Goal: Task Accomplishment & Management: Manage account settings

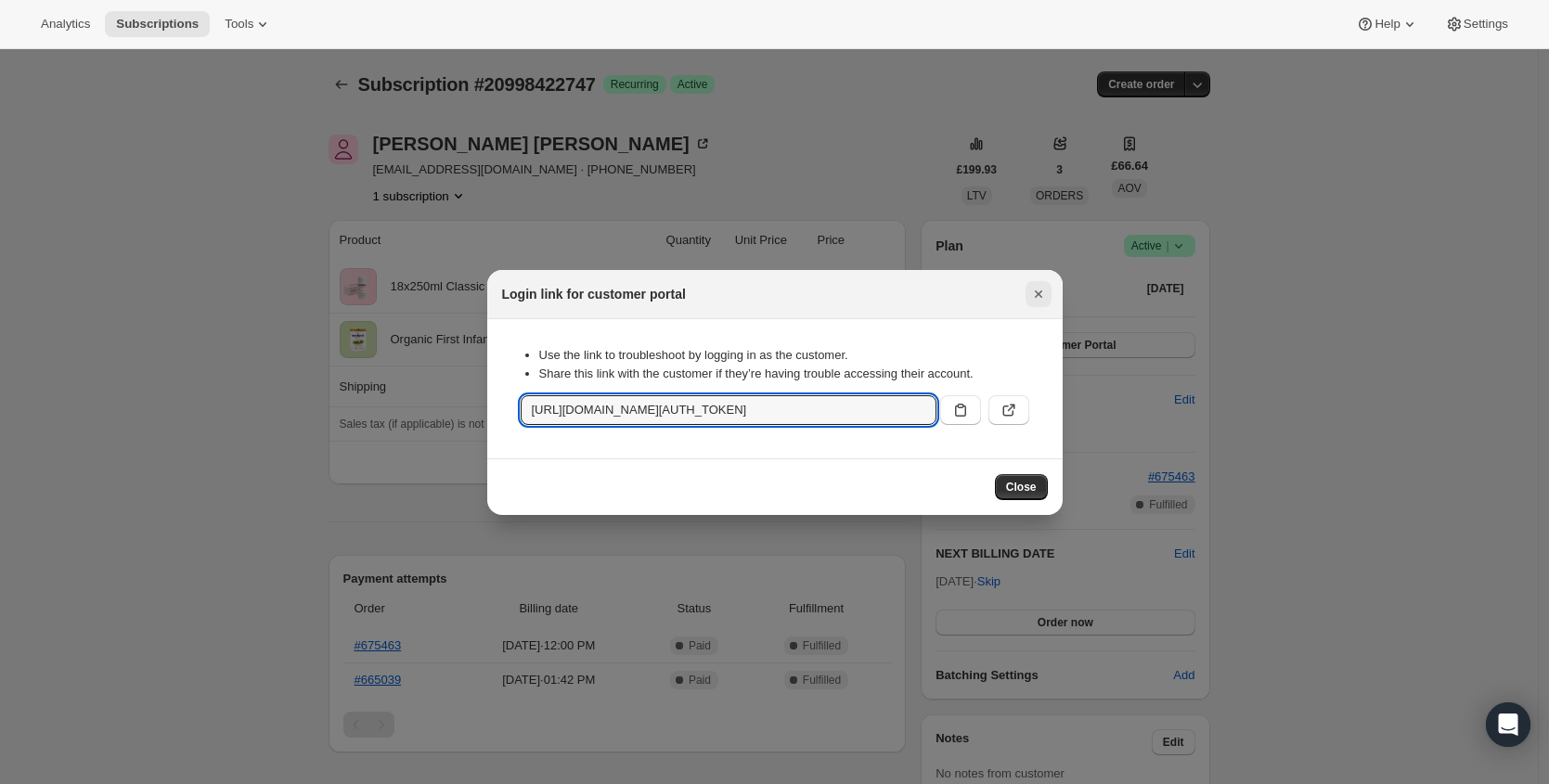
click at [1038, 298] on icon "Close" at bounding box center [1038, 294] width 19 height 19
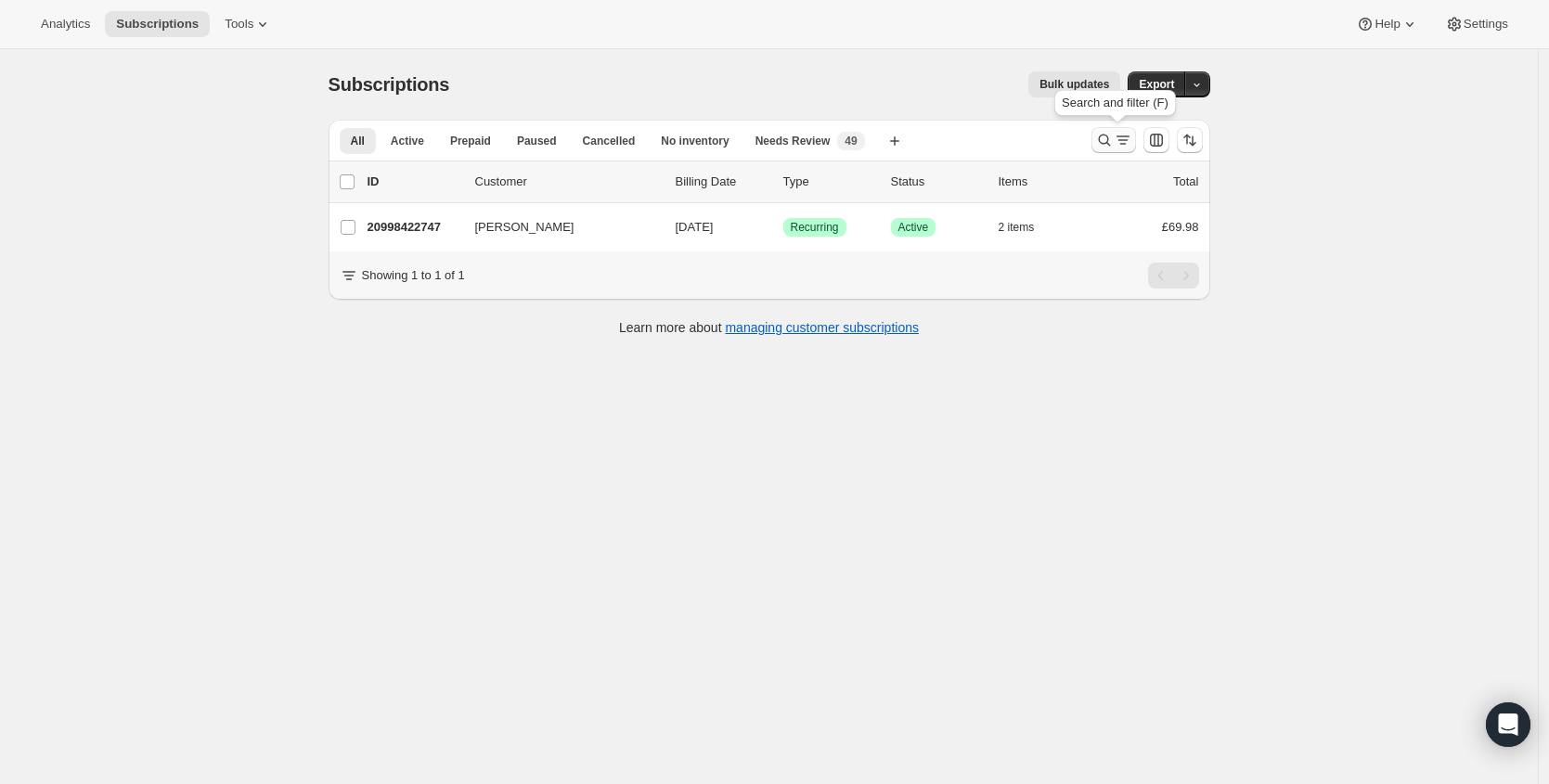
click at [1114, 136] on icon "Search and filter results" at bounding box center [1104, 140] width 19 height 19
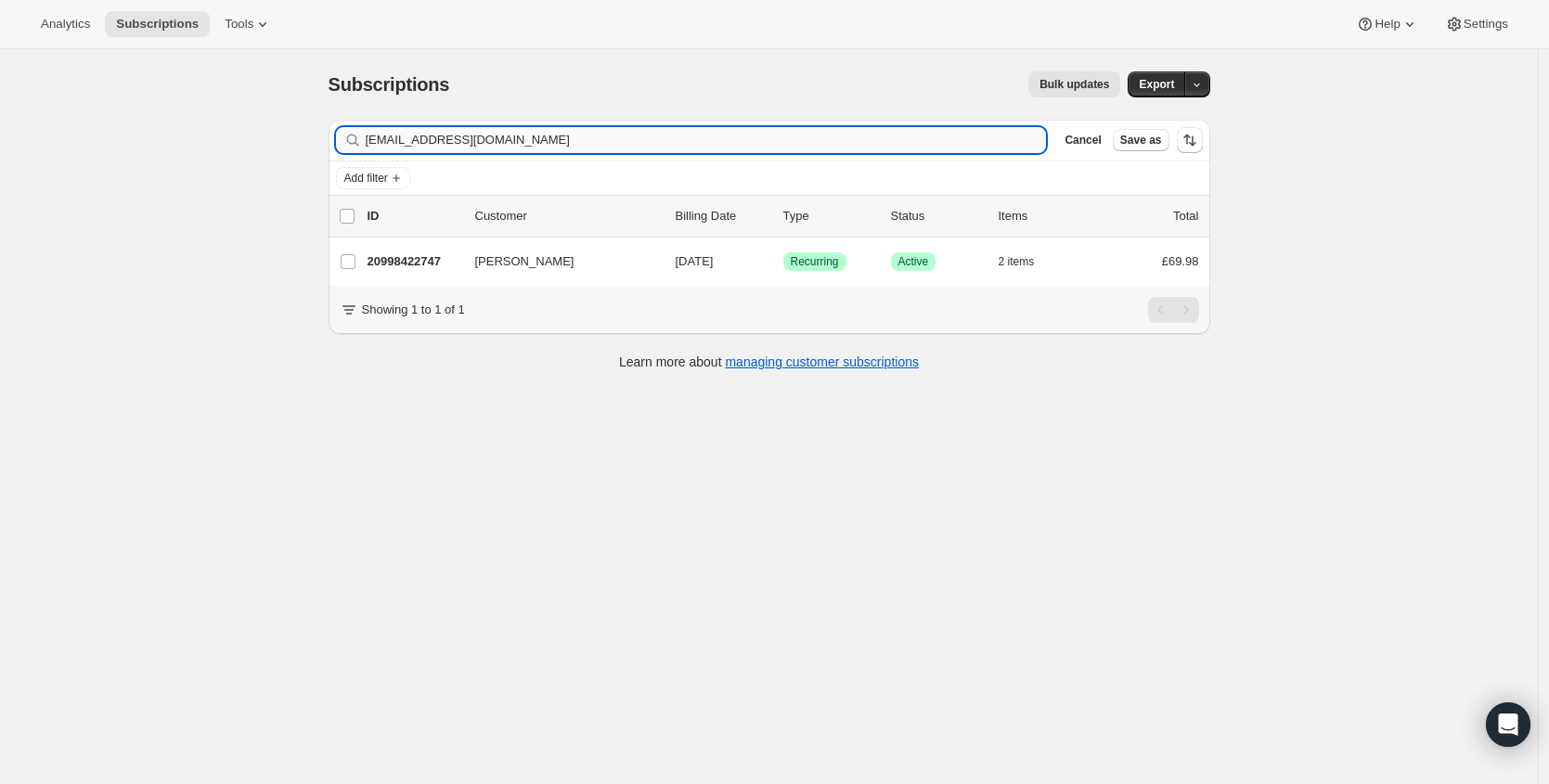
click at [694, 130] on input "tomcmills@hotmail.co.uk" at bounding box center [706, 140] width 681 height 26
type input "victoriahesketh@me.com"
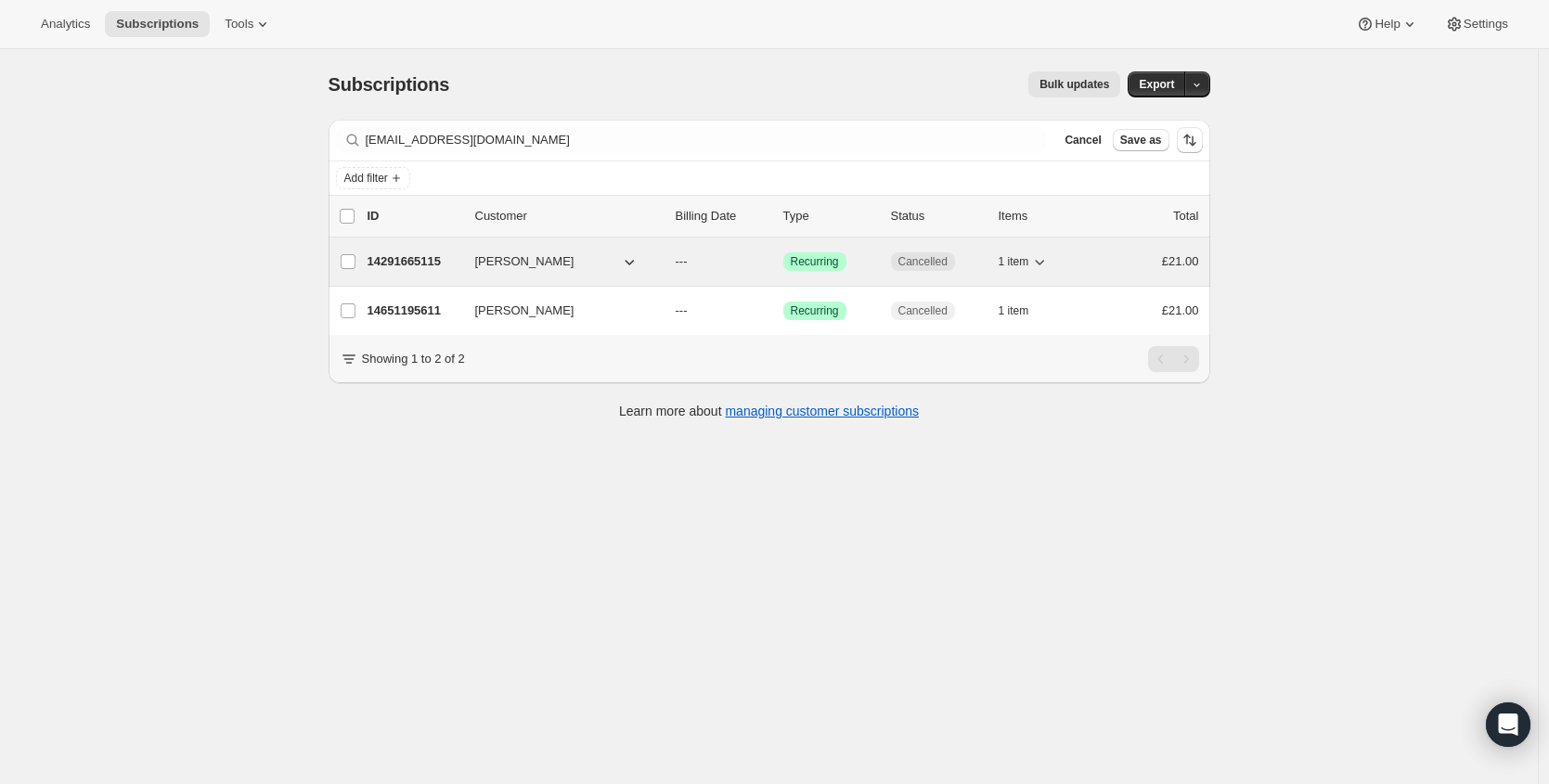
click at [422, 263] on p "14291665115" at bounding box center [414, 261] width 92 height 19
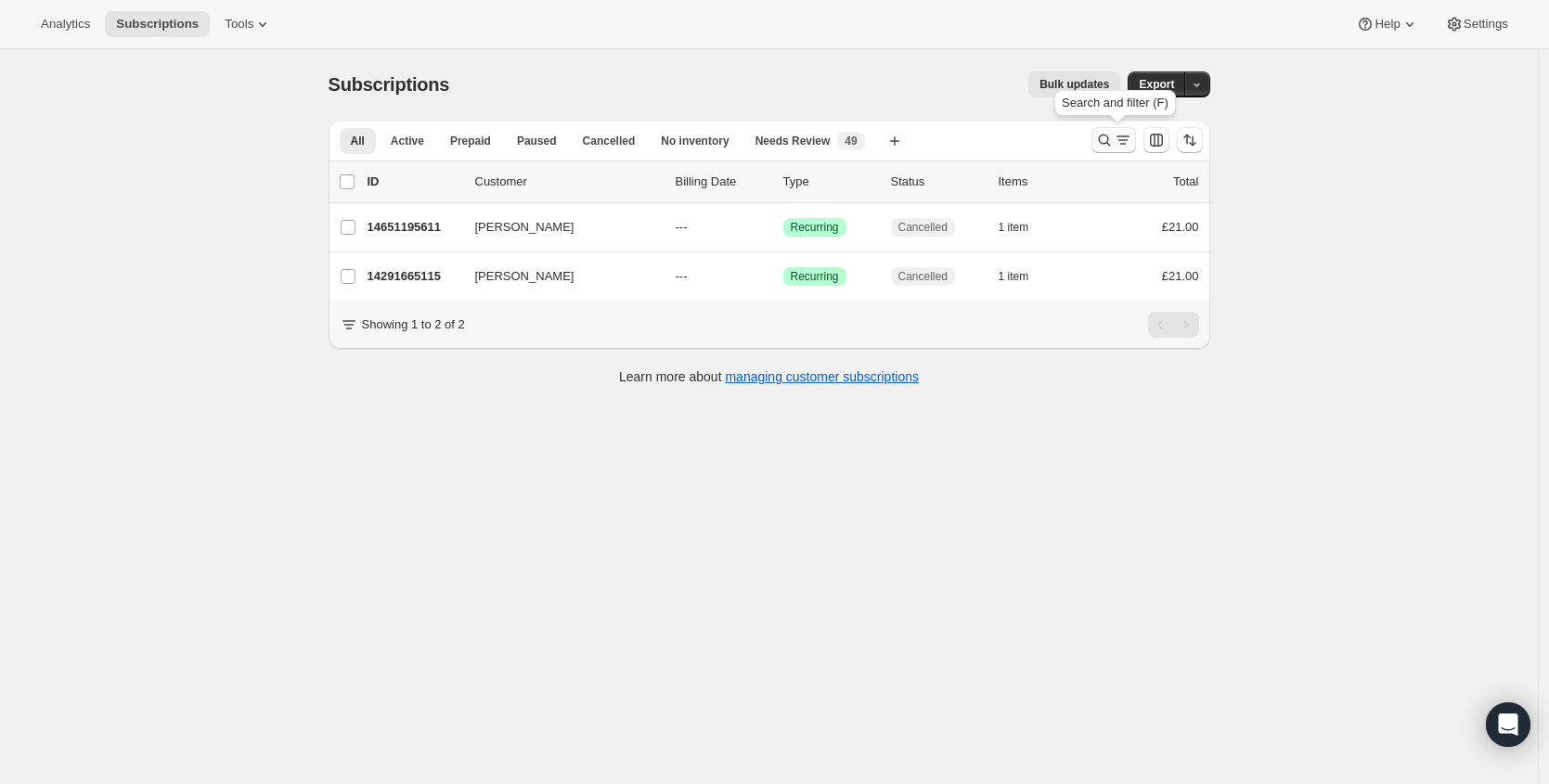
click at [1098, 142] on button "Search and filter results" at bounding box center [1114, 140] width 44 height 26
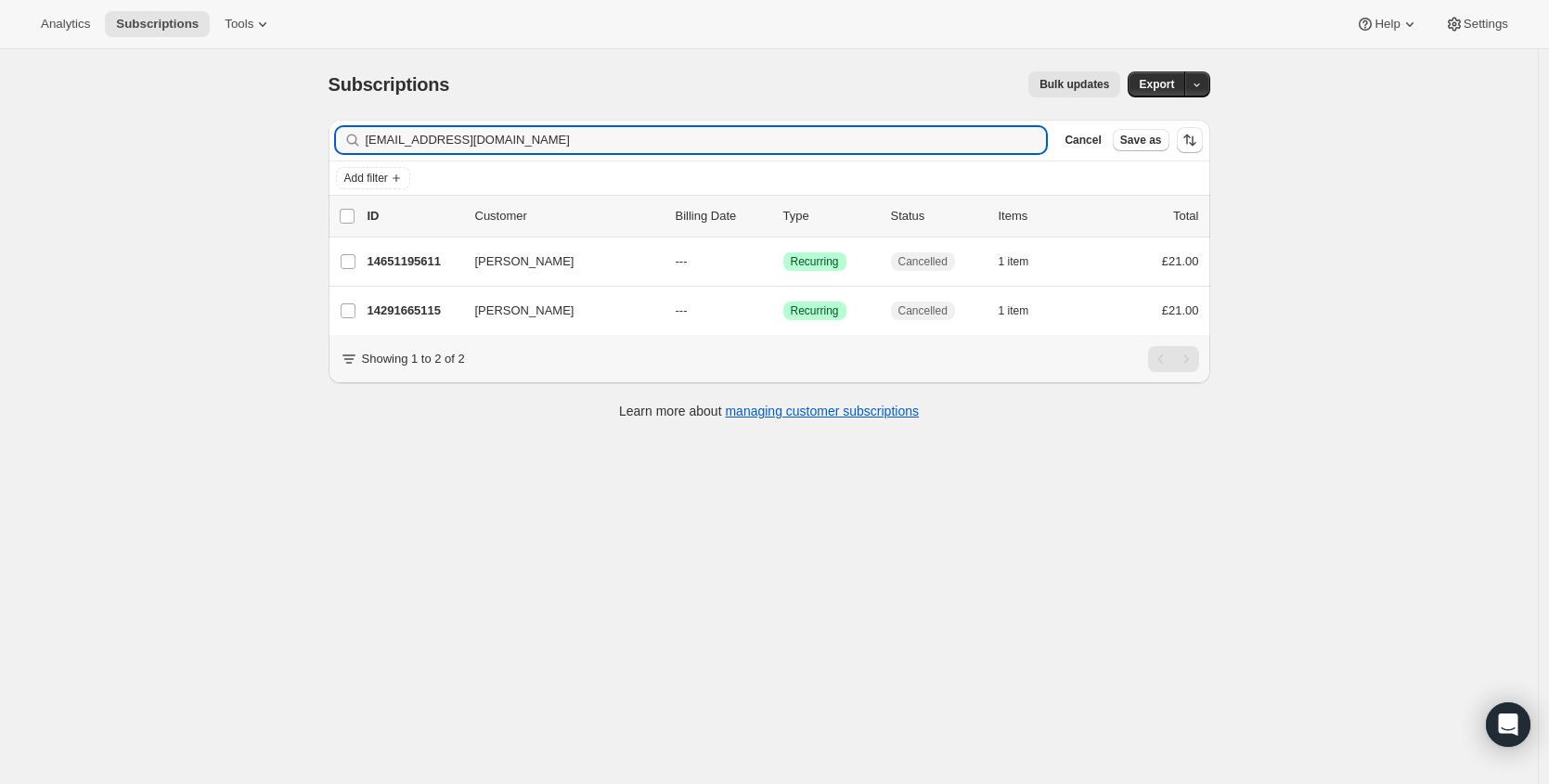
click at [784, 162] on div "Add filter" at bounding box center [769, 178] width 882 height 33
click at [803, 143] on input "victoriahesketh@me.com" at bounding box center [689, 140] width 648 height 26
paste input "samforeman95@gmail"
type input "[EMAIL_ADDRESS][DOMAIN_NAME]"
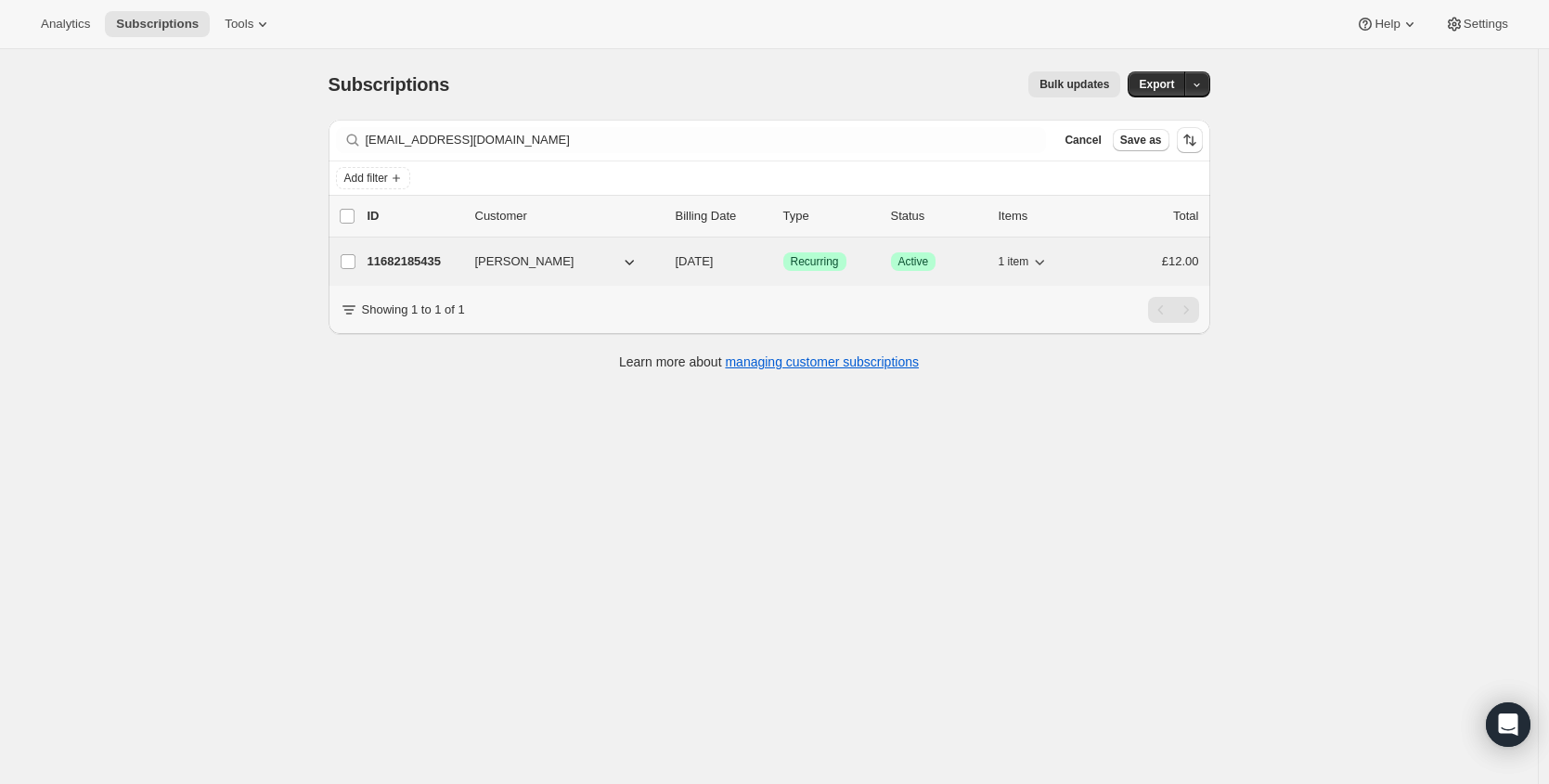
click at [441, 259] on p "11682185435" at bounding box center [414, 261] width 92 height 19
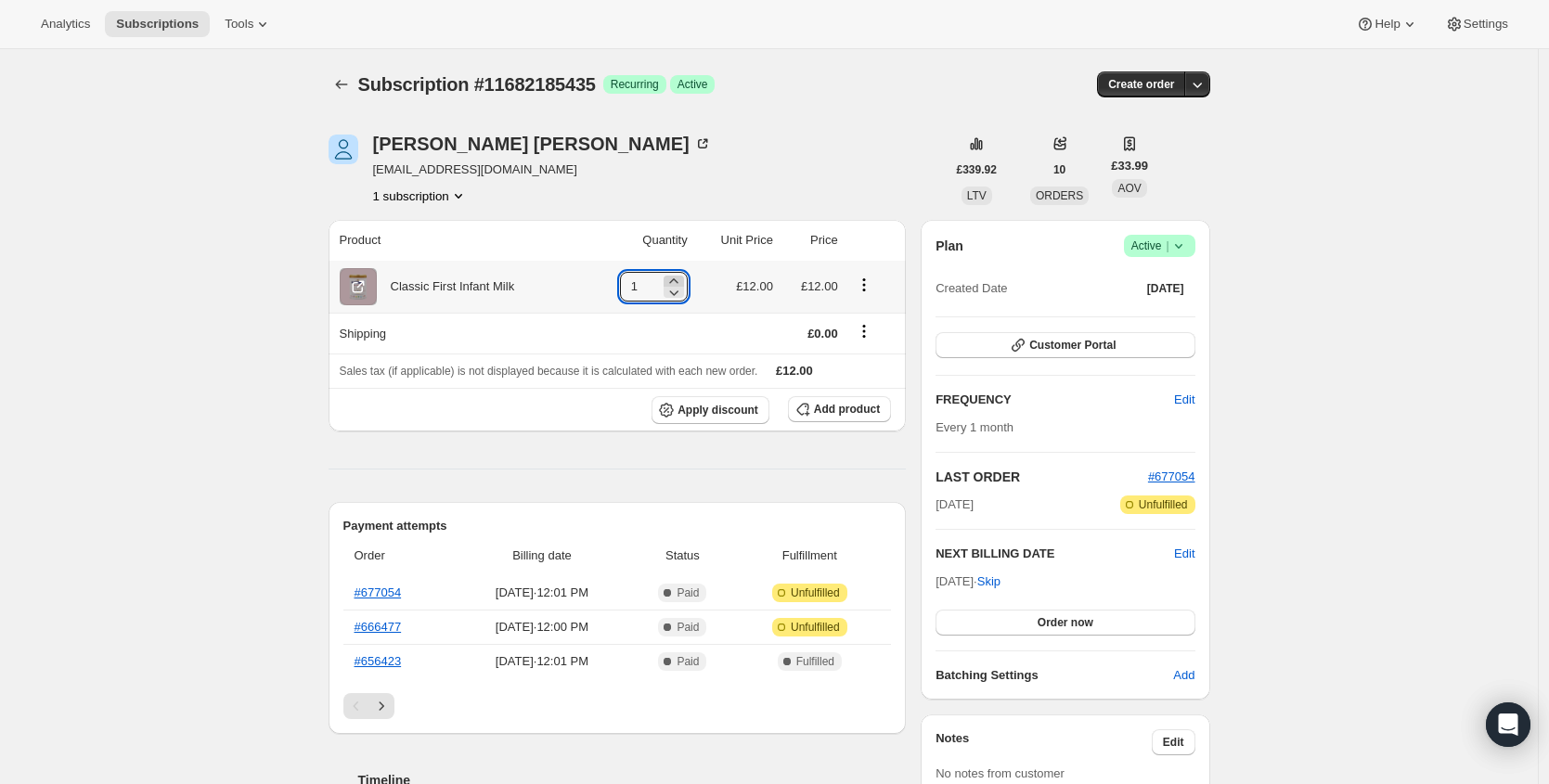
click at [679, 279] on icon at bounding box center [673, 281] width 19 height 19
type input "2"
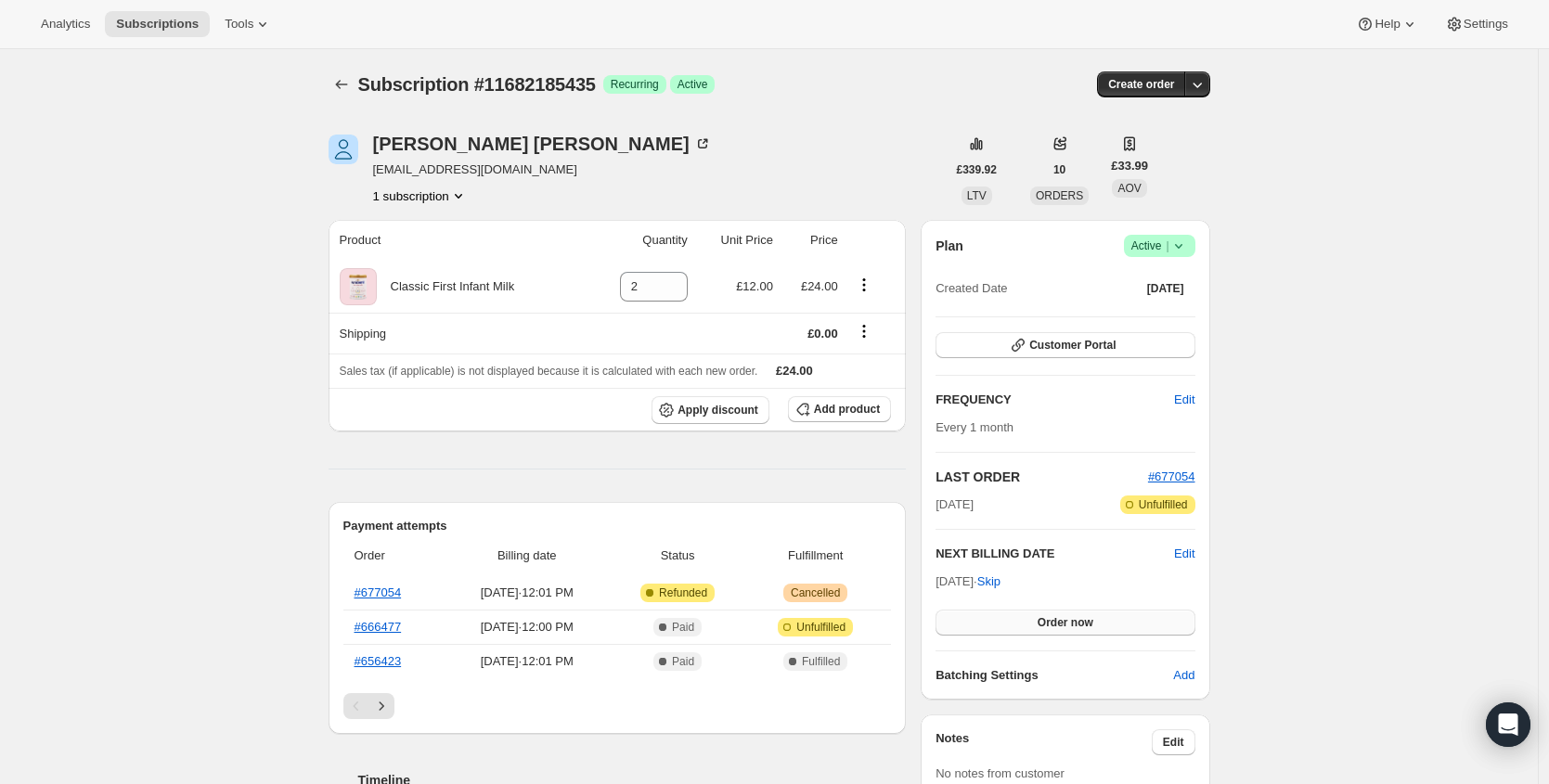
click at [1092, 631] on button "Order now" at bounding box center [1065, 623] width 259 height 26
click at [1094, 625] on span "Click to confirm" at bounding box center [1065, 622] width 85 height 15
click at [1190, 555] on span "Edit" at bounding box center [1184, 553] width 21 height 19
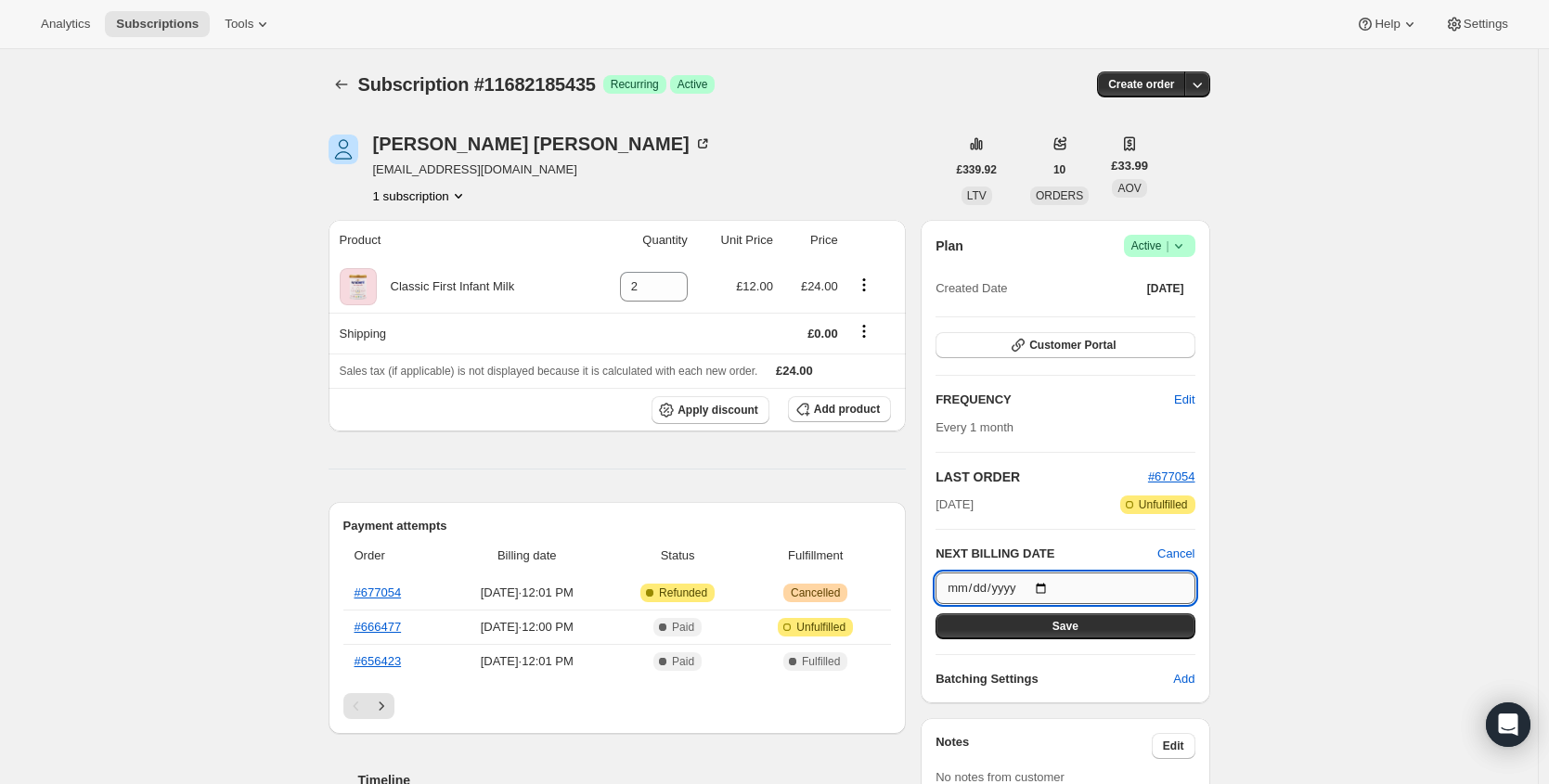
click at [1049, 587] on input "[DATE]" at bounding box center [1065, 588] width 259 height 31
type input "[DATE]"
click at [1078, 624] on span "Save" at bounding box center [1065, 626] width 26 height 15
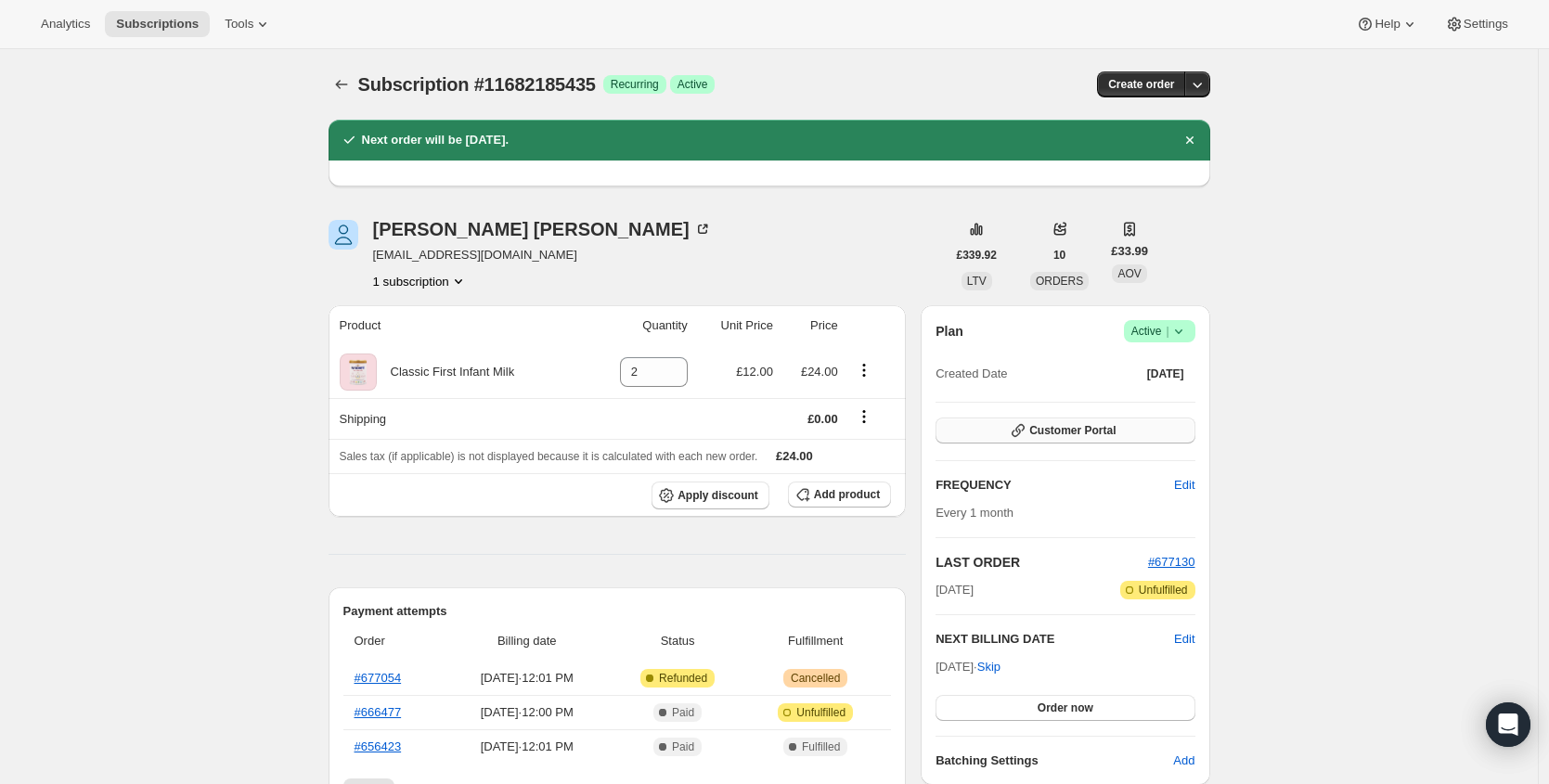
click at [1181, 430] on button "Customer Portal" at bounding box center [1065, 430] width 259 height 26
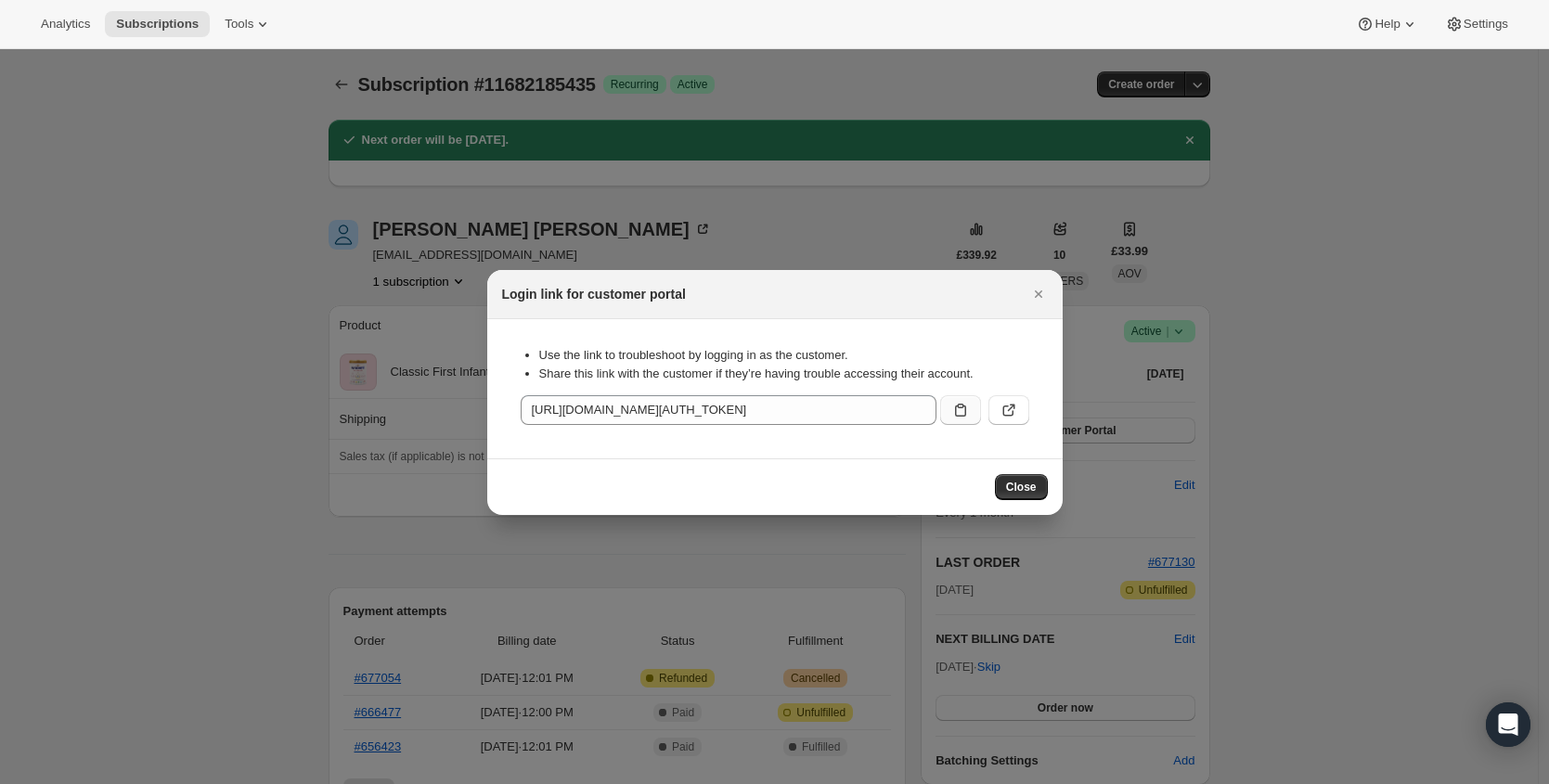
click at [971, 419] on button ":r3r:" at bounding box center [961, 410] width 41 height 29
